Goal: Use online tool/utility: Use online tool/utility

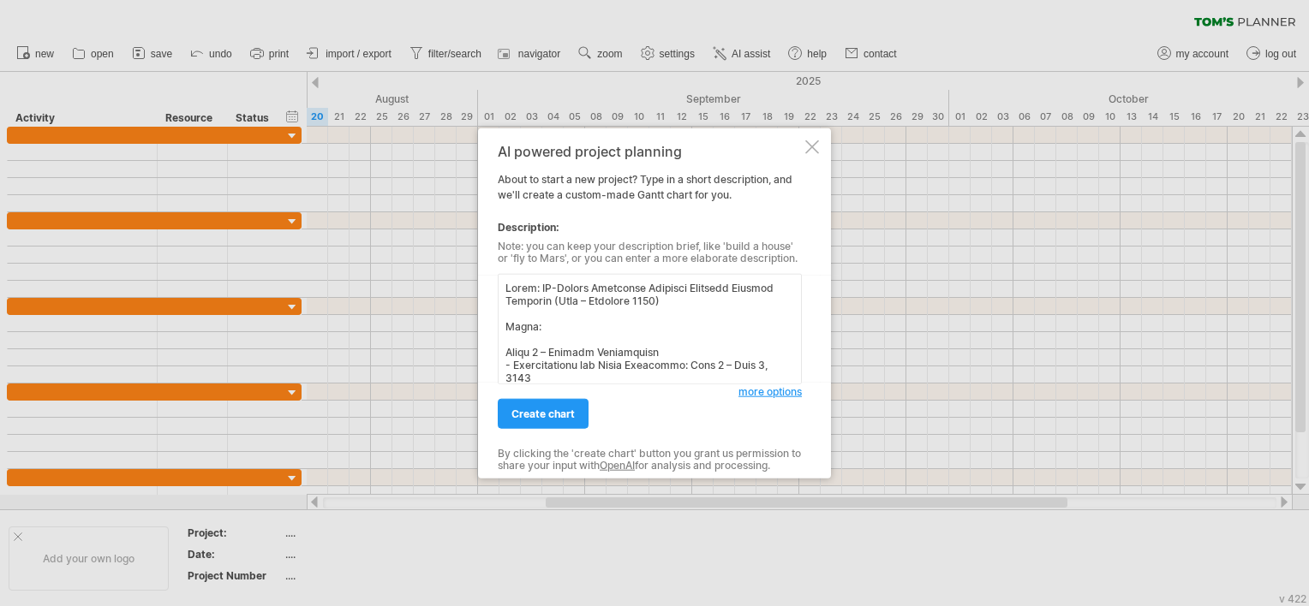
scroll to position [783, 0]
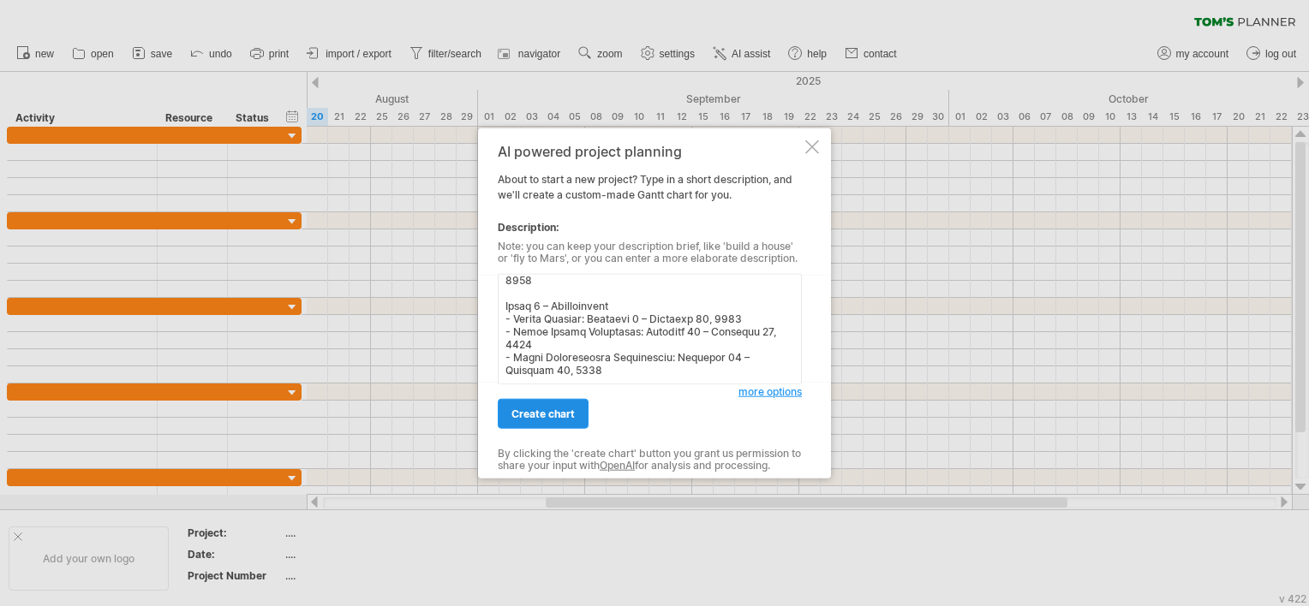
type textarea "Lorem: IP-Dolors Ametconse Adipisci Elitsedd Eiusmod Temporin (Utla – Etdolore …"
click at [560, 414] on span "create chart" at bounding box center [542, 414] width 63 height 13
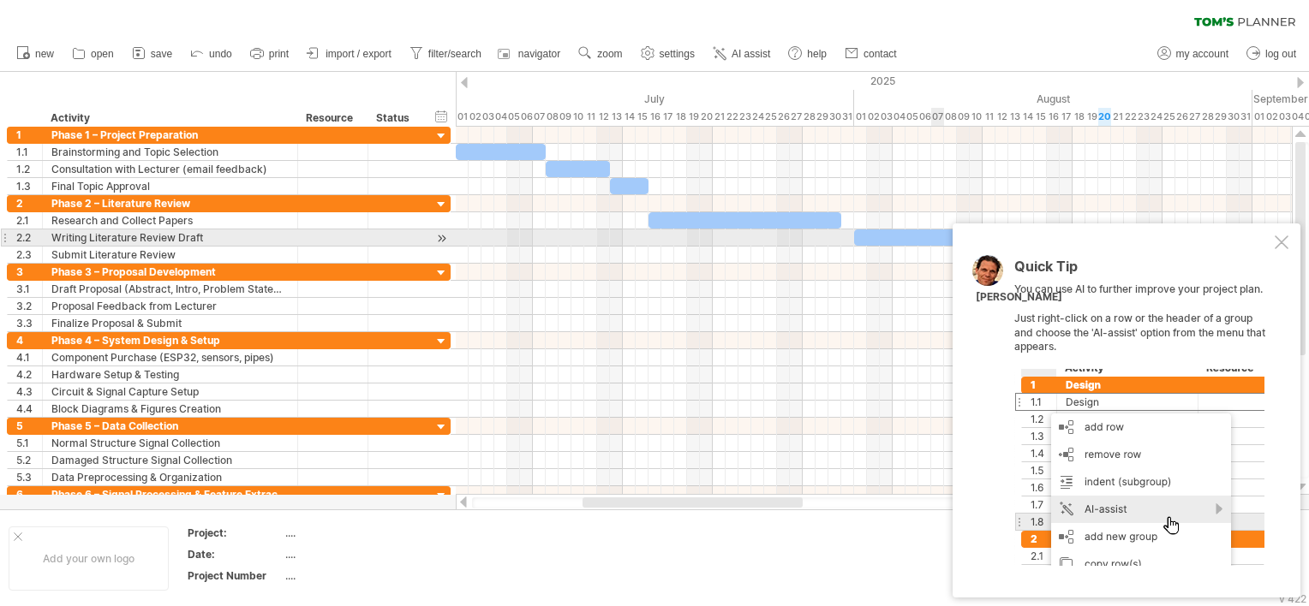
click at [1280, 244] on div at bounding box center [1281, 243] width 14 height 14
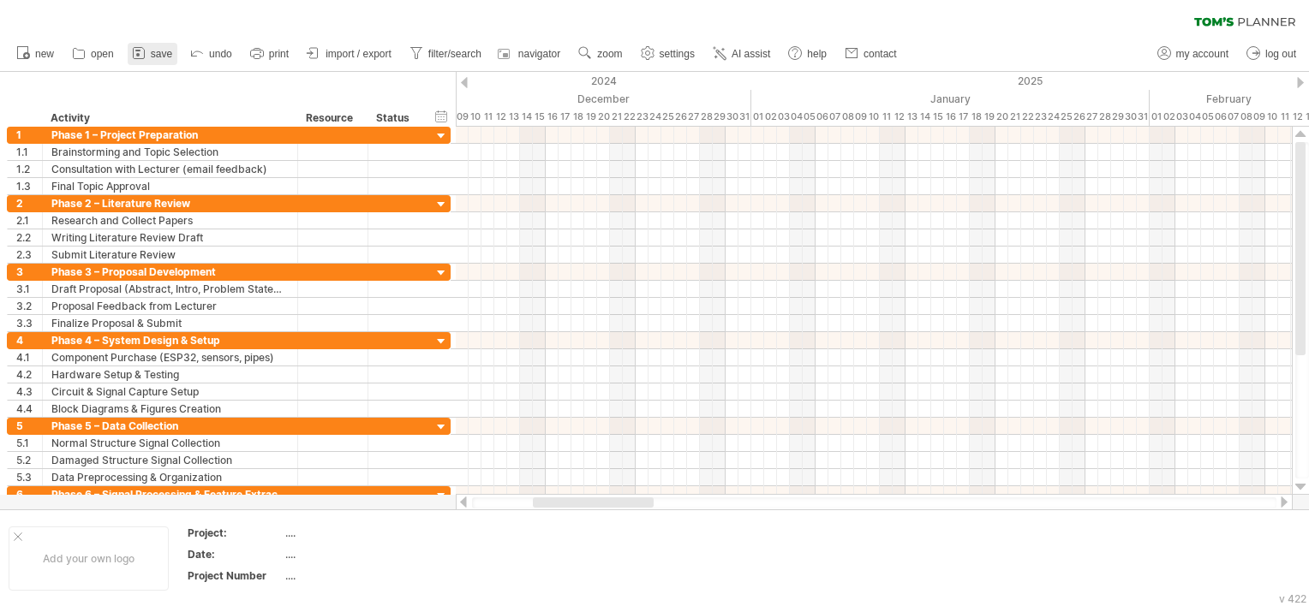
click at [150, 52] on link "save" at bounding box center [153, 54] width 50 height 22
click at [0, 0] on div at bounding box center [0, 0] width 0 height 0
click at [340, 57] on span "import / export" at bounding box center [358, 54] width 66 height 12
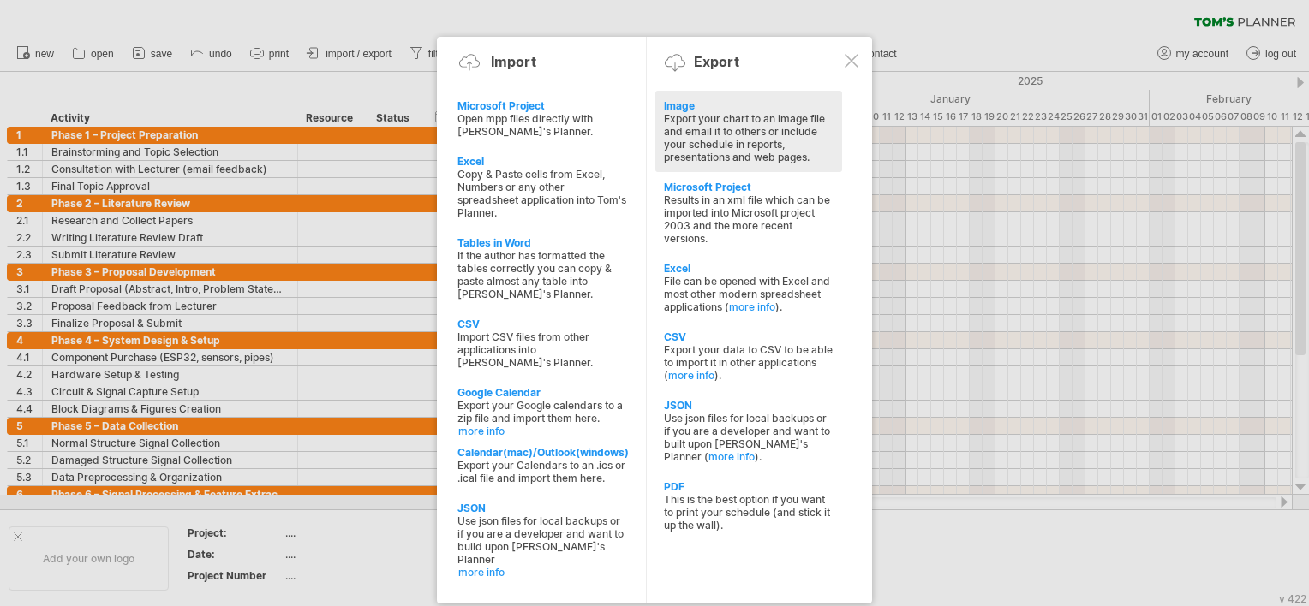
click at [706, 140] on div "Export your chart to an image file and email it to others or include your sched…" at bounding box center [749, 137] width 170 height 51
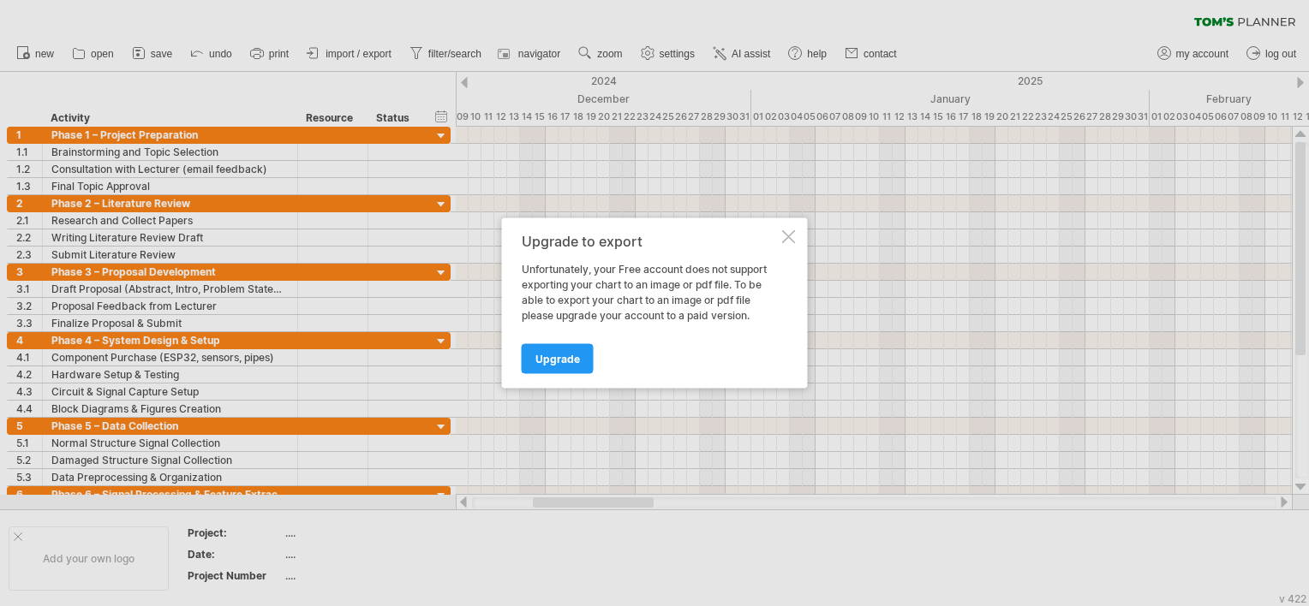
click at [790, 233] on div at bounding box center [789, 237] width 14 height 14
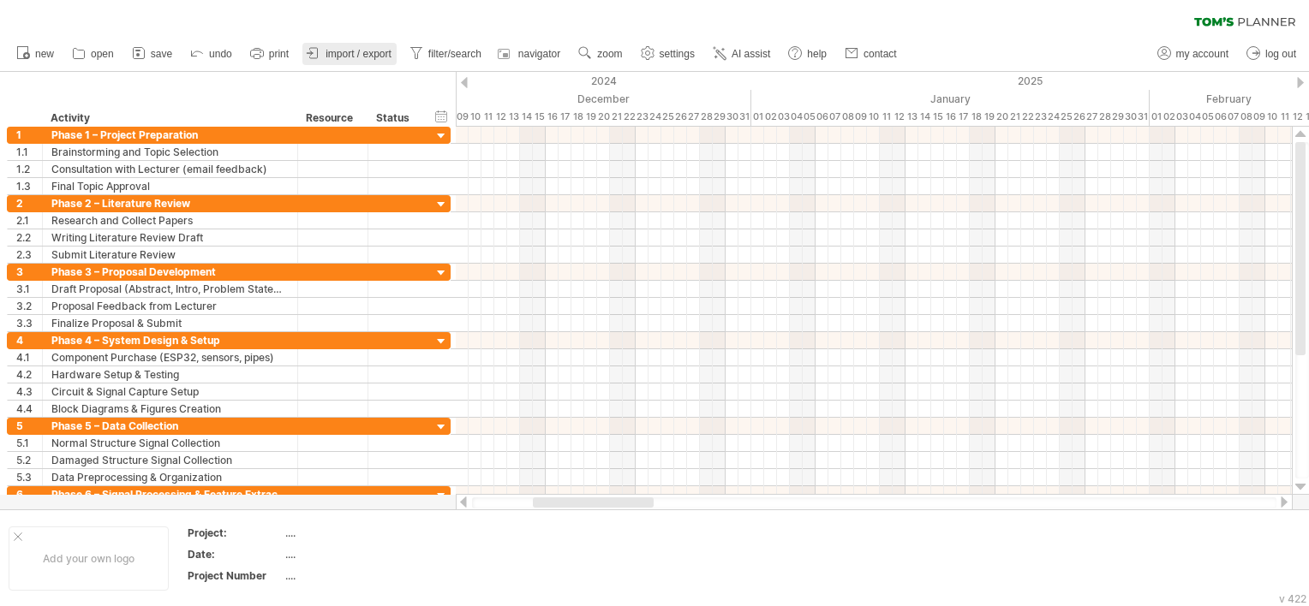
click at [327, 57] on span "import / export" at bounding box center [358, 54] width 66 height 12
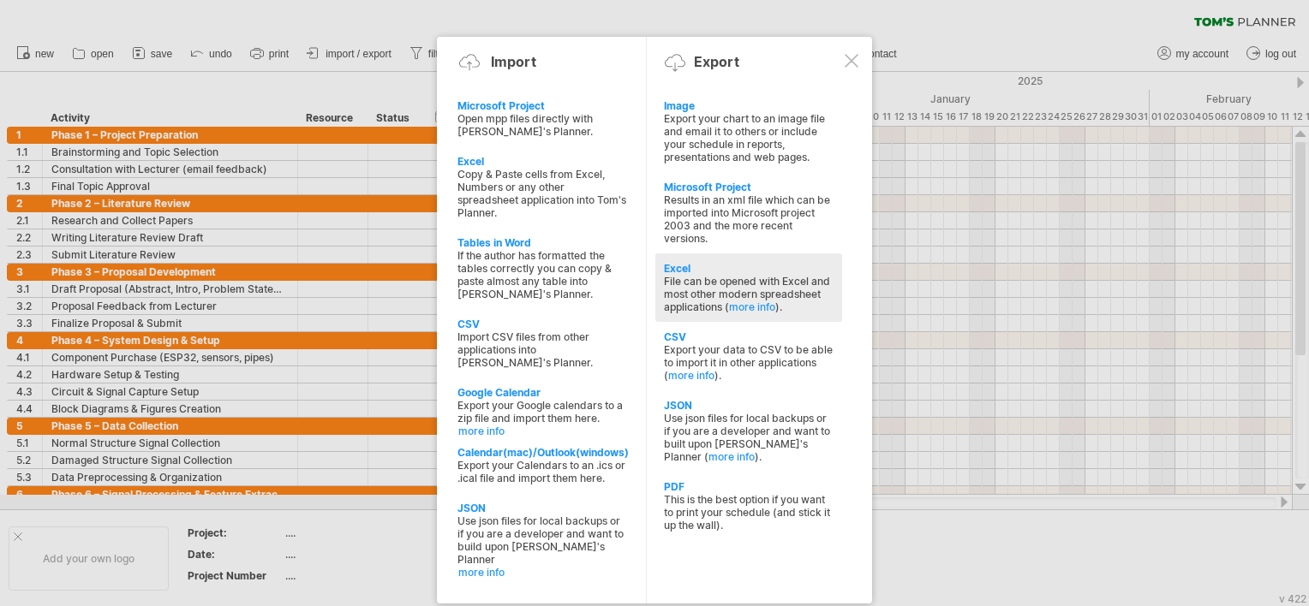
click at [726, 289] on div "File can be opened with Excel and most other modern spreadsheet applications ( …" at bounding box center [749, 294] width 170 height 39
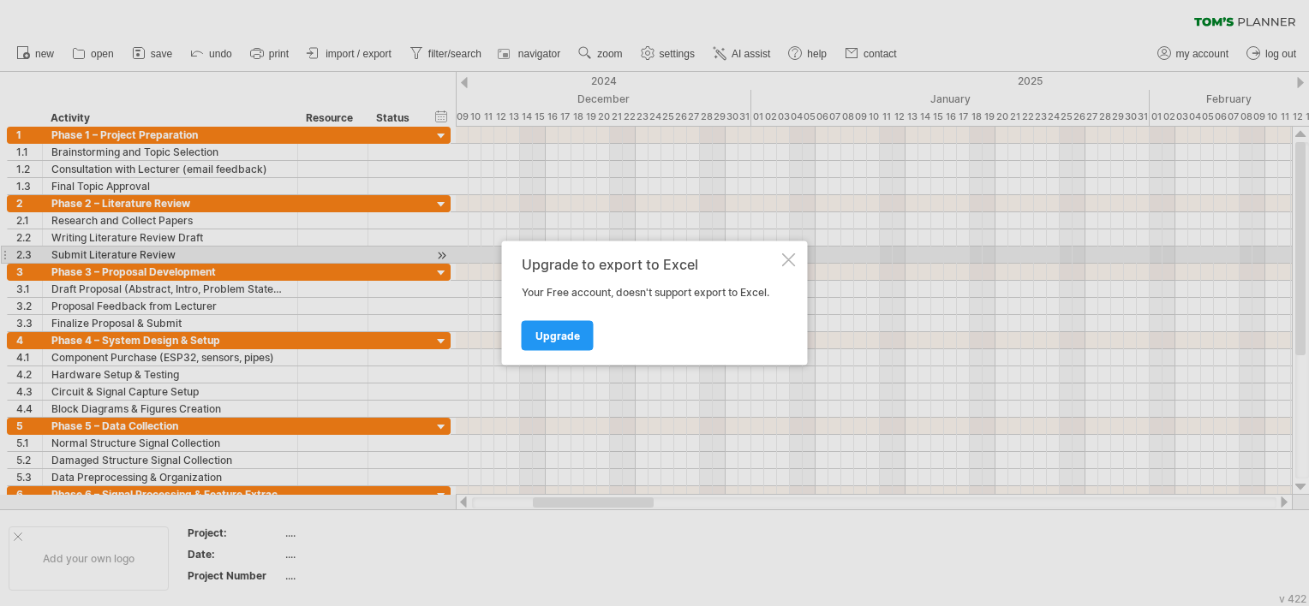
click at [790, 258] on div at bounding box center [789, 261] width 14 height 14
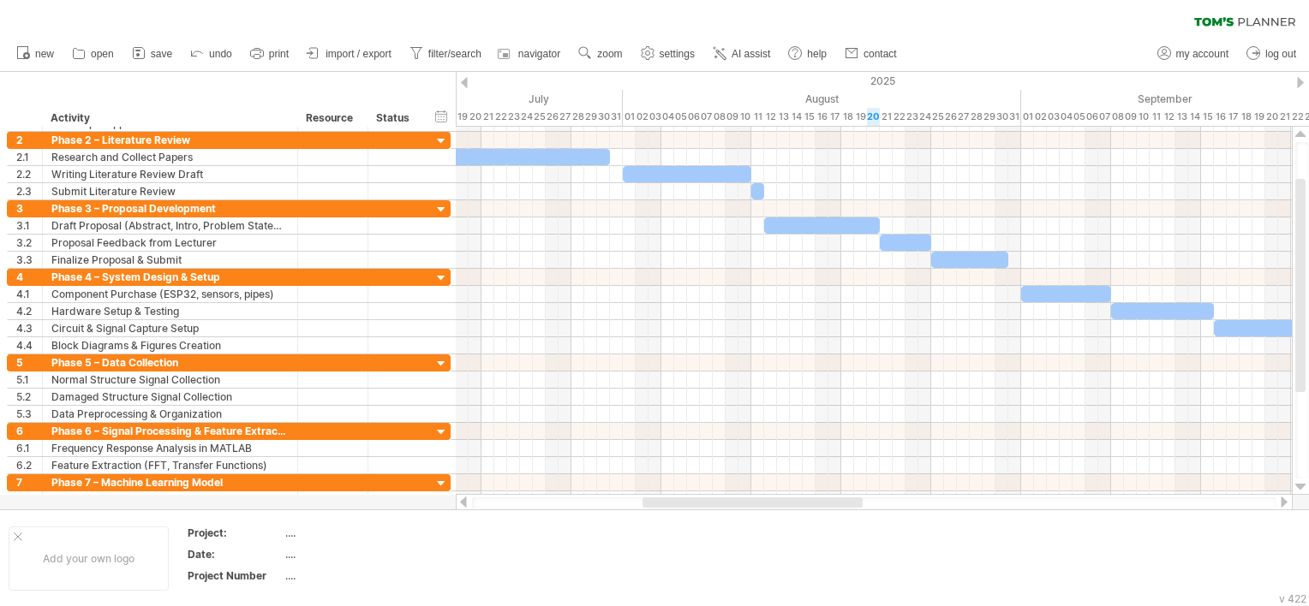
drag, startPoint x: 778, startPoint y: 504, endPoint x: 815, endPoint y: 498, distance: 38.2
click at [815, 498] on div at bounding box center [752, 503] width 220 height 10
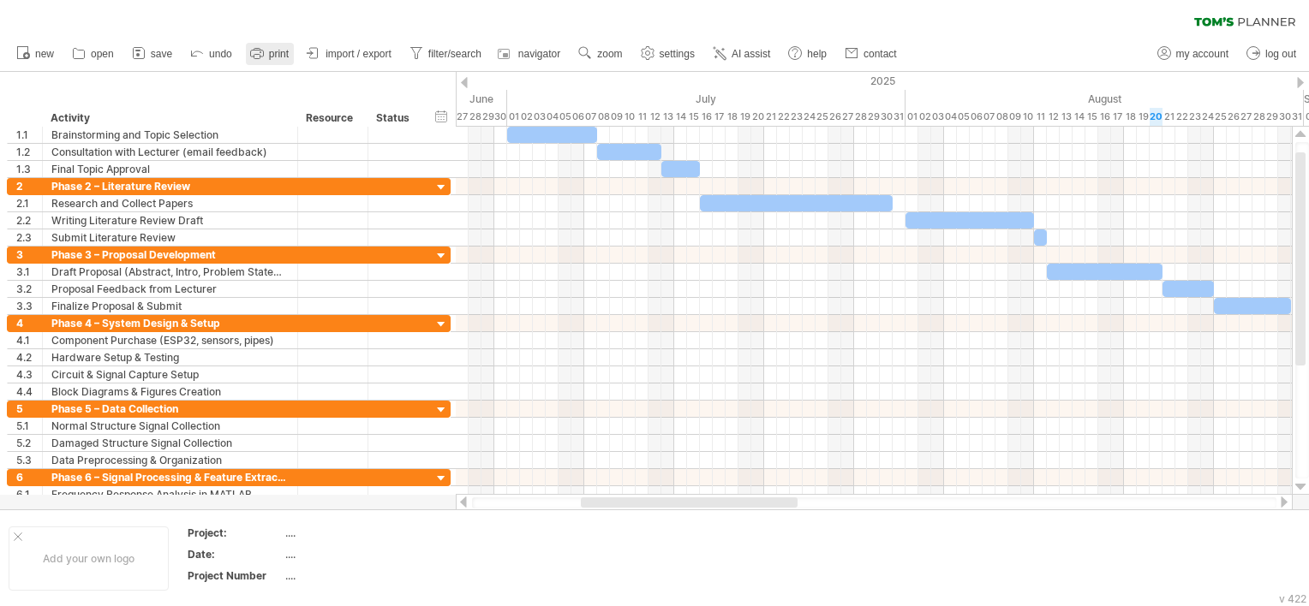
click at [277, 55] on span "print" at bounding box center [279, 54] width 20 height 12
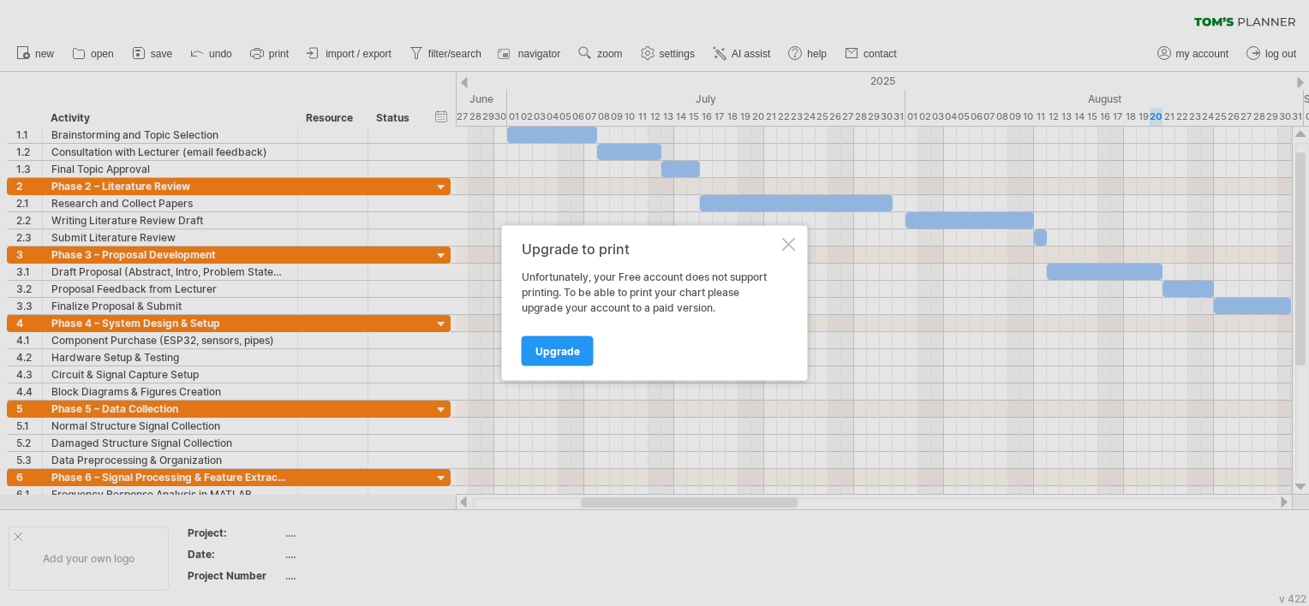
click at [786, 242] on div at bounding box center [789, 245] width 14 height 14
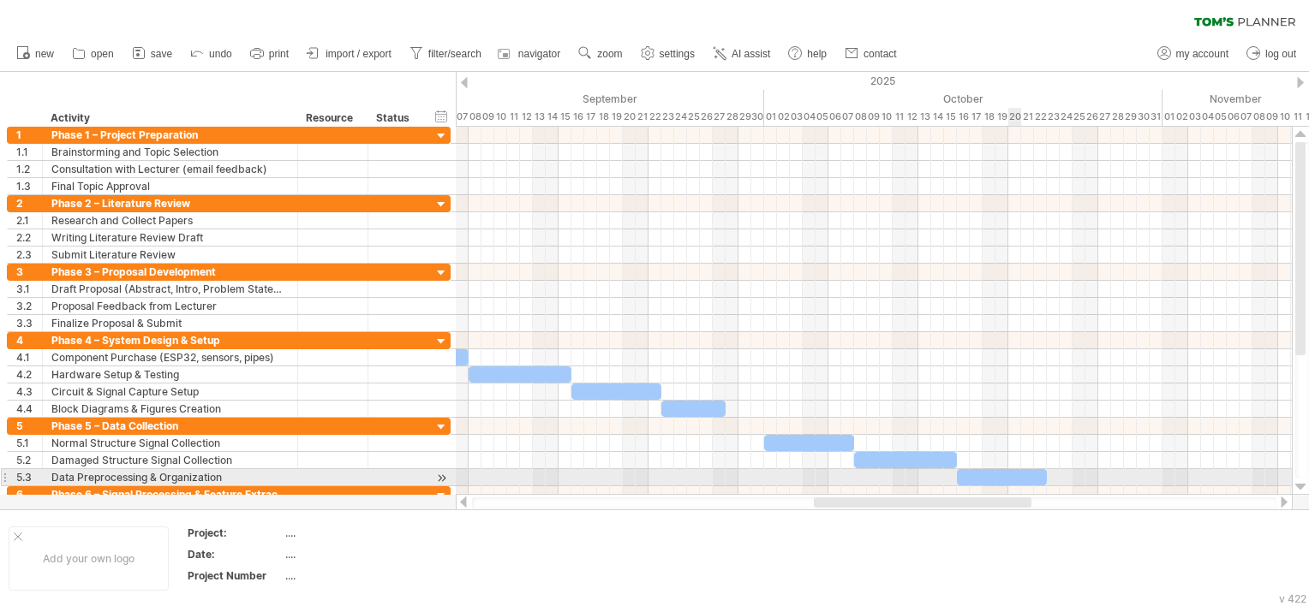
click at [819, 117] on div "Trying to reach [DOMAIN_NAME] Connected again... 0% clear filter new 1" at bounding box center [654, 303] width 1309 height 606
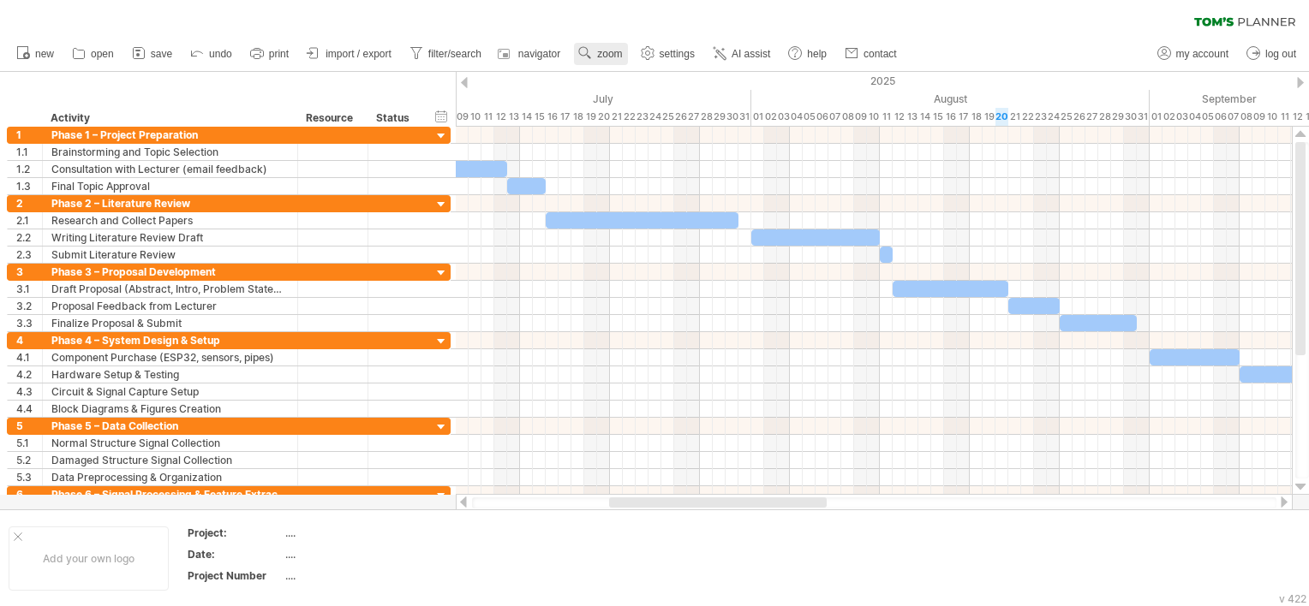
click at [600, 57] on span "zoom" at bounding box center [609, 54] width 25 height 12
click at [973, 23] on div "clear filter reapply filter" at bounding box center [654, 18] width 1309 height 36
click at [545, 56] on span "navigator" at bounding box center [539, 54] width 42 height 12
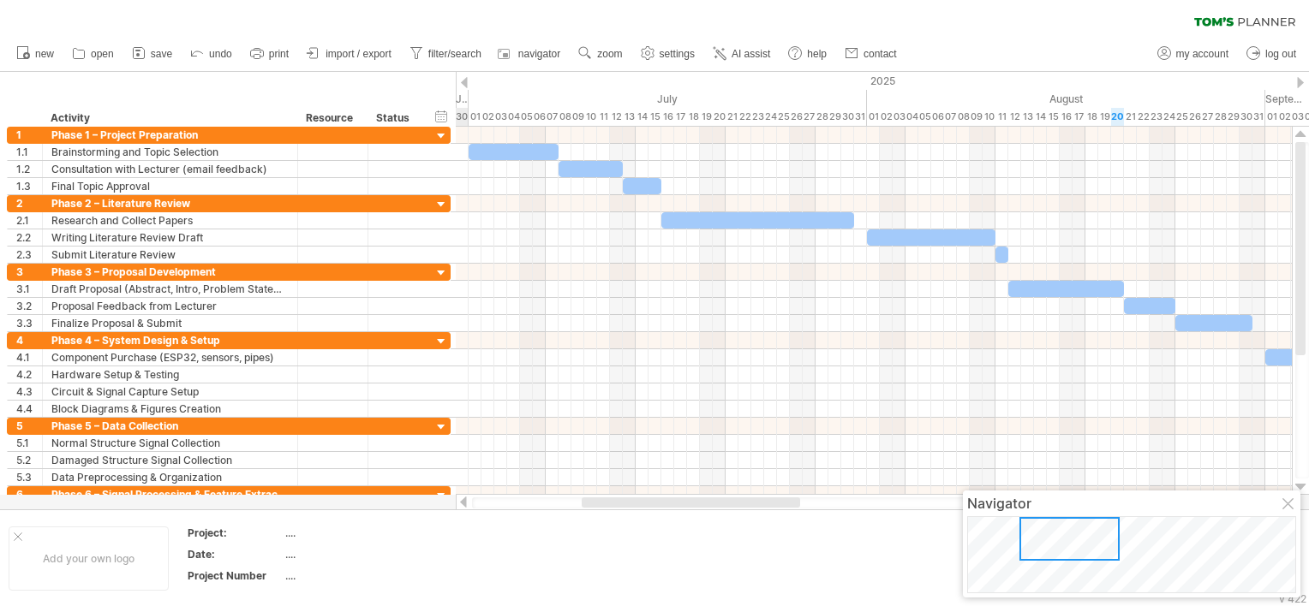
drag, startPoint x: 1131, startPoint y: 565, endPoint x: 1117, endPoint y: 553, distance: 18.9
click at [1117, 553] on div at bounding box center [1069, 539] width 100 height 44
click at [1117, 558] on div at bounding box center [1069, 539] width 100 height 44
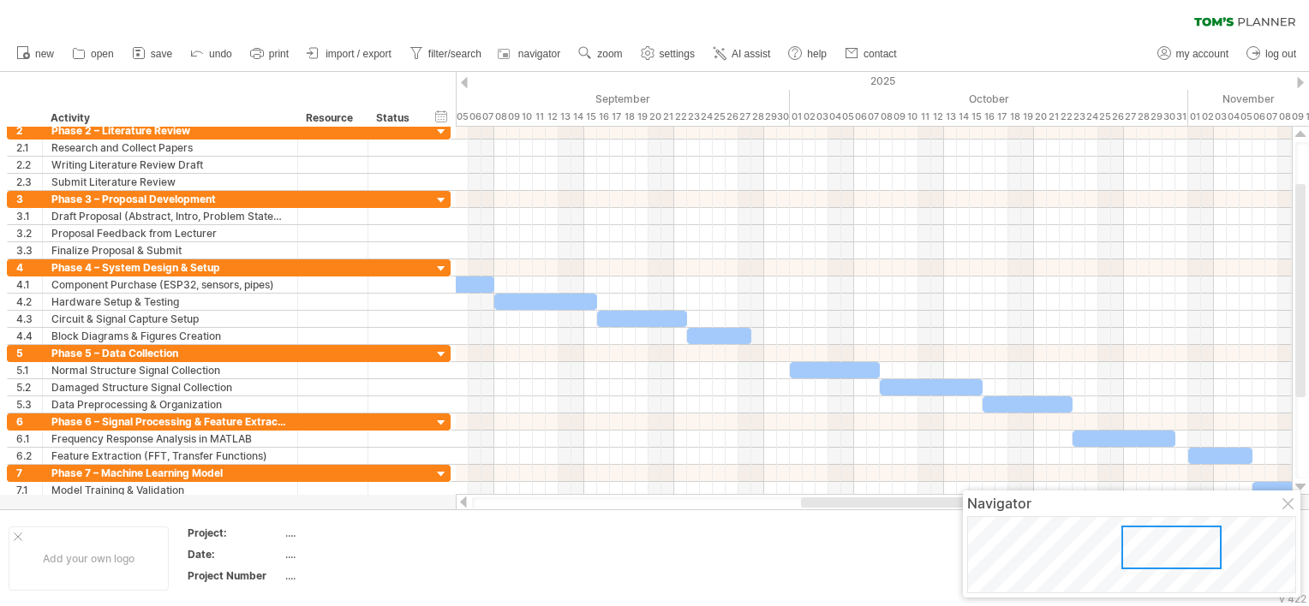
click at [1287, 501] on div at bounding box center [1289, 505] width 14 height 14
